Goal: Book appointment/travel/reservation

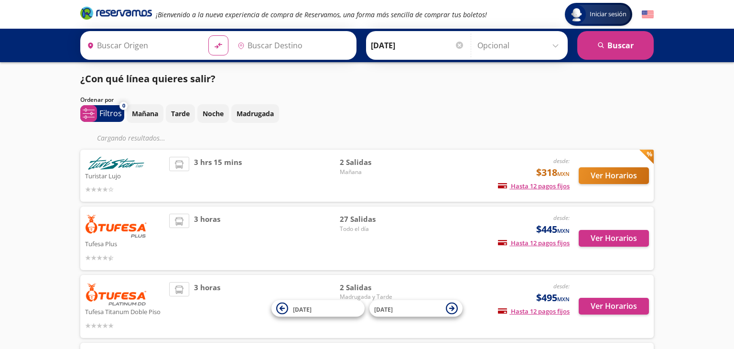
type input "Culiacán, [GEOGRAPHIC_DATA]"
type input "[GEOGRAPHIC_DATA], [GEOGRAPHIC_DATA]"
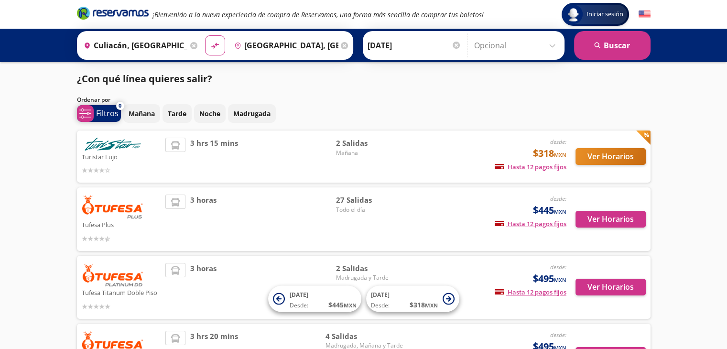
click at [87, 115] on icon "system-uicons:filtering" at bounding box center [85, 114] width 12 height 12
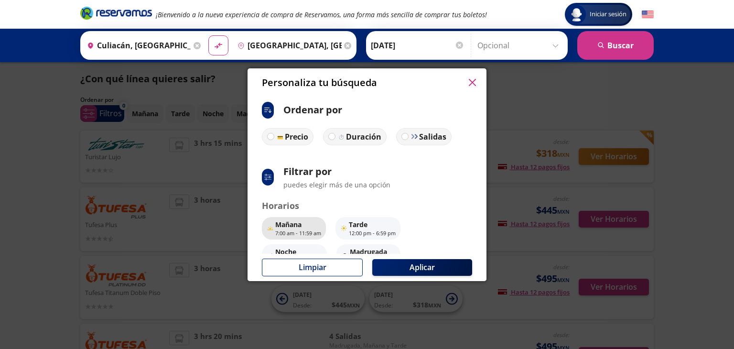
click at [295, 234] on p "7:00 am - 11:59 am" at bounding box center [298, 233] width 46 height 8
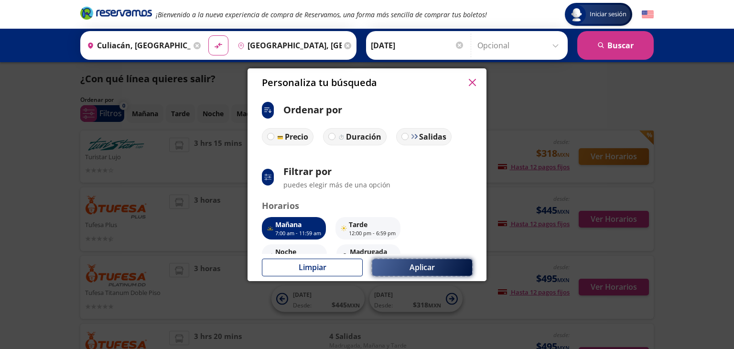
click at [422, 261] on button "Aplicar" at bounding box center [422, 267] width 100 height 17
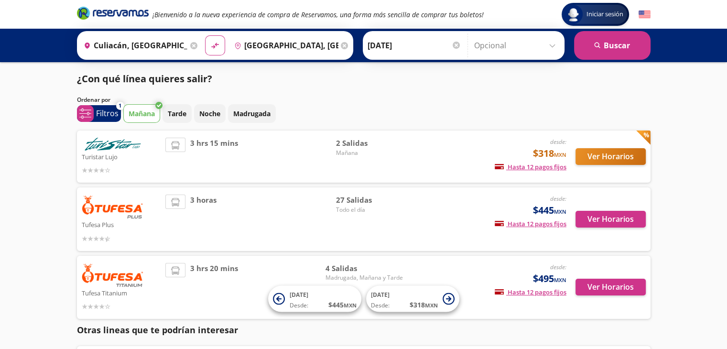
click at [229, 163] on span "3 hrs 15 mins" at bounding box center [214, 157] width 48 height 38
click at [465, 150] on div "desde: $318 MXN Hasta 12 pagos fijos Pagos fijos en compras mayores a $30 MXN, …" at bounding box center [487, 157] width 158 height 38
click at [96, 150] on img at bounding box center [113, 144] width 62 height 13
click at [618, 152] on button "Ver Horarios" at bounding box center [611, 156] width 70 height 17
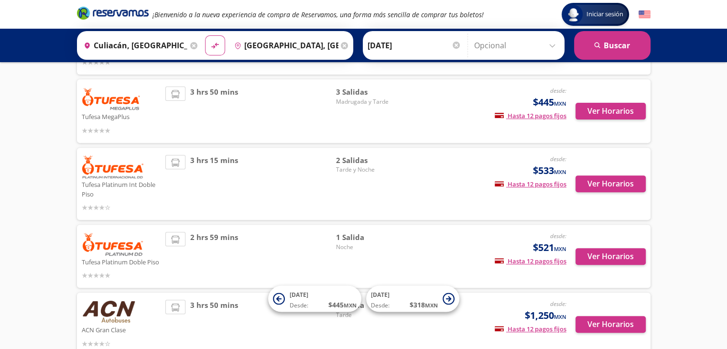
scroll to position [390, 0]
